Goal: Share content

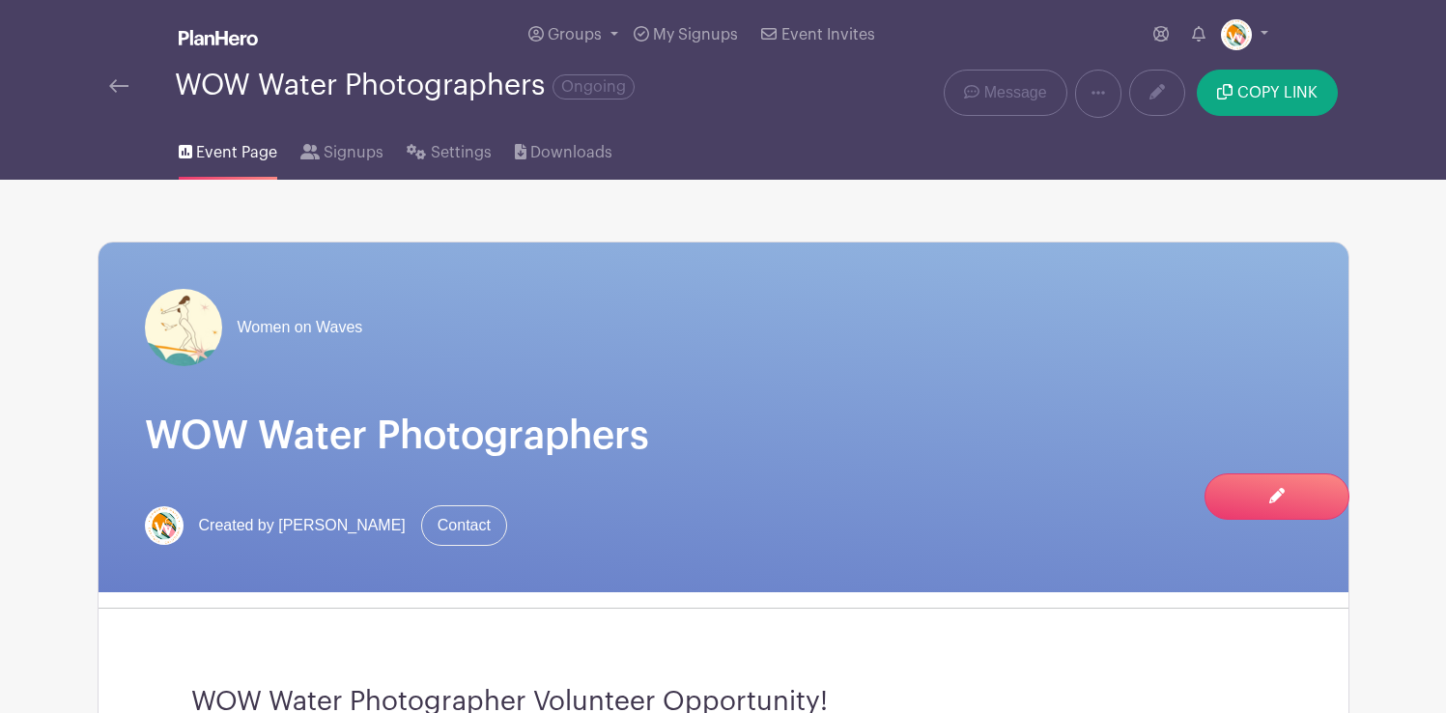
click at [112, 86] on img at bounding box center [118, 86] width 19 height 14
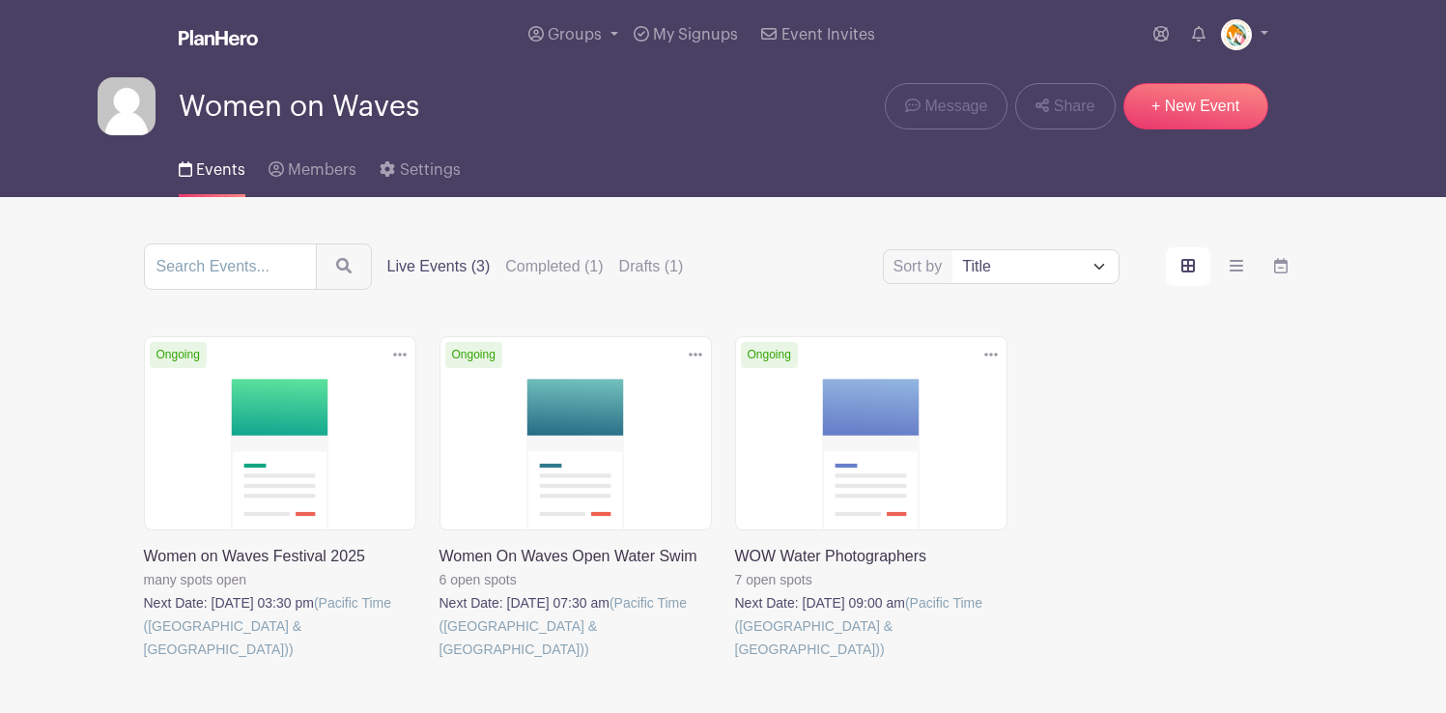
click at [144, 661] on link at bounding box center [144, 661] width 0 height 0
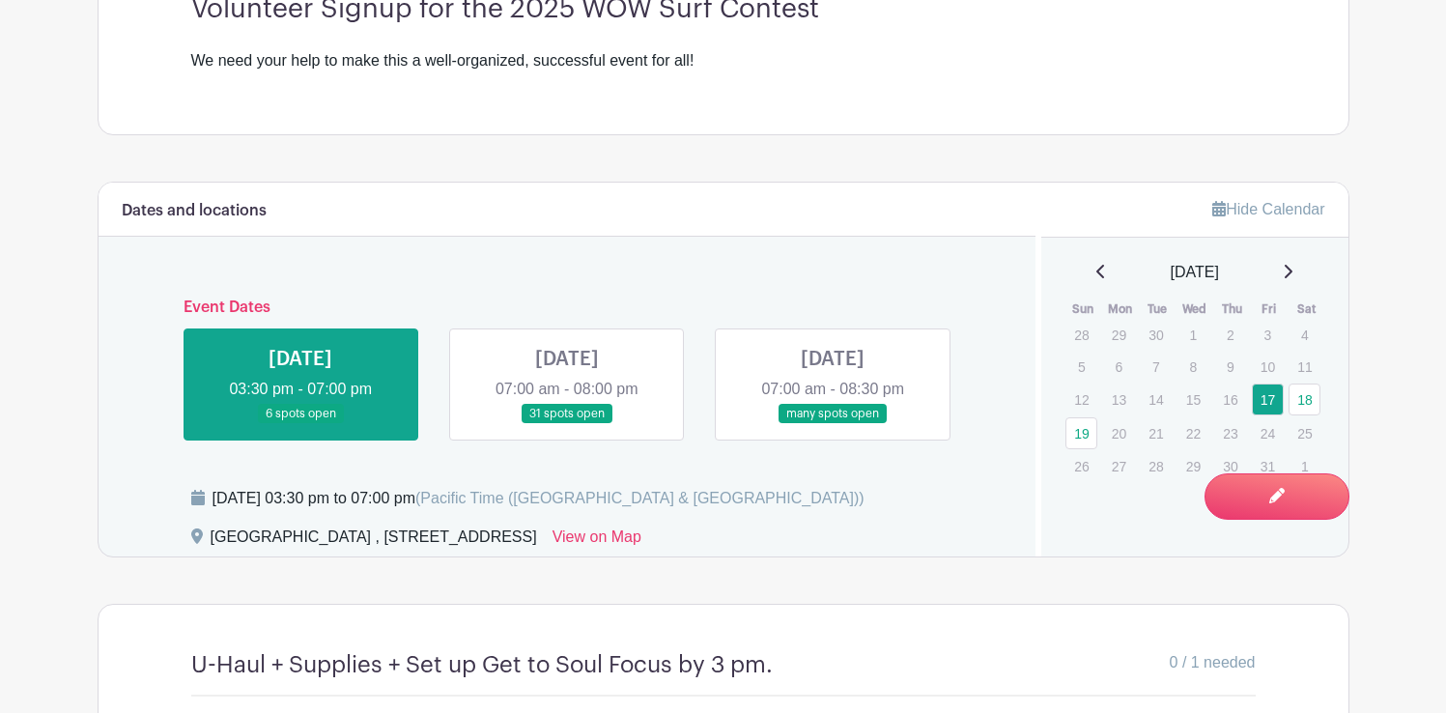
scroll to position [694, 0]
click at [567, 423] on link at bounding box center [567, 423] width 0 height 0
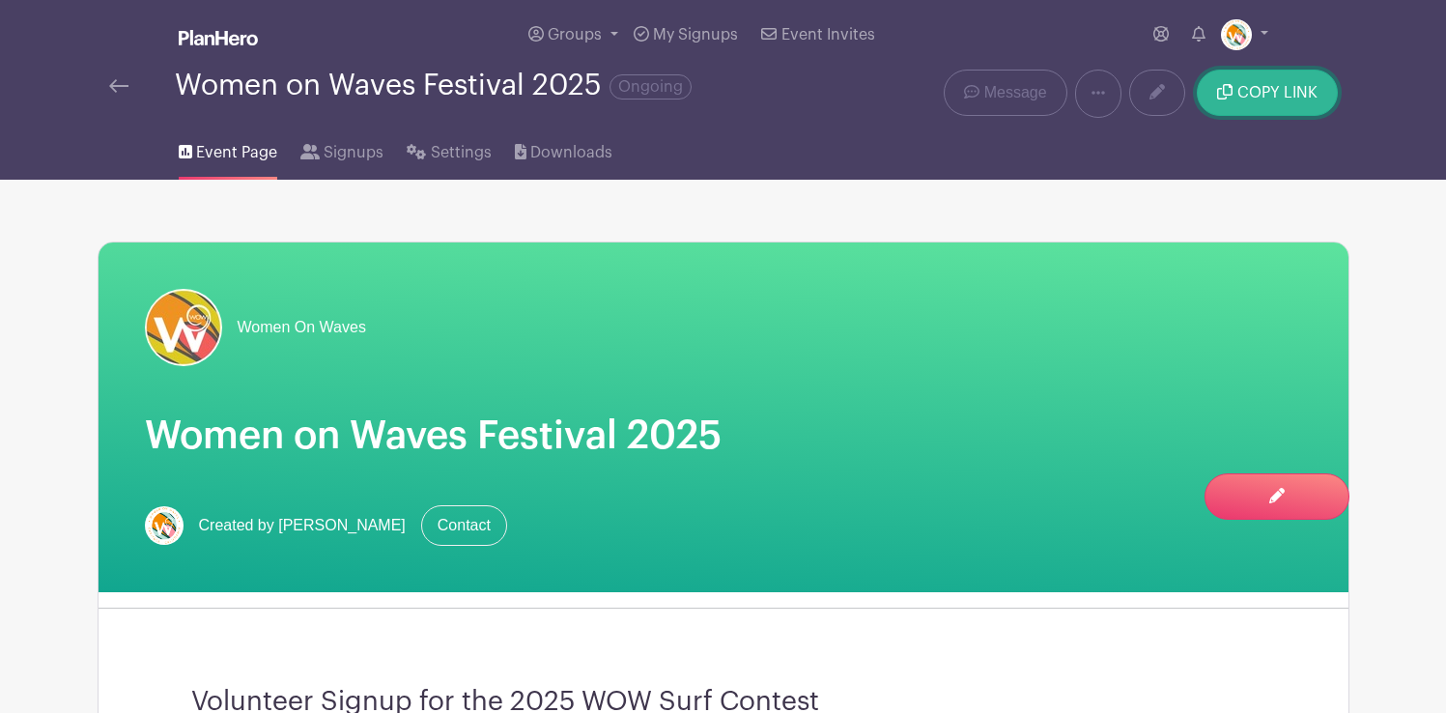
click at [1275, 96] on span "COPY LINK" at bounding box center [1277, 92] width 80 height 15
